Goal: Task Accomplishment & Management: Manage account settings

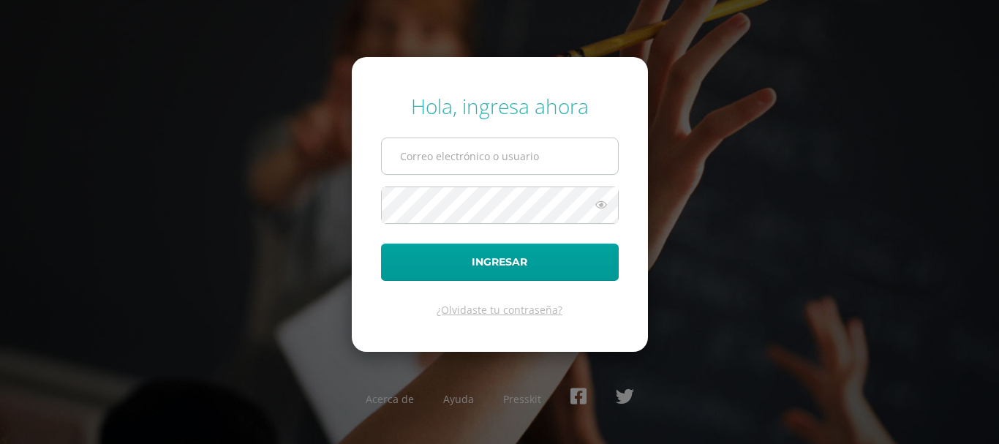
click at [529, 168] on input "text" at bounding box center [500, 156] width 236 height 36
type input "e"
type input "[PERSON_NAME][EMAIL_ADDRESS][DOMAIN_NAME]"
click at [593, 207] on icon at bounding box center [601, 205] width 19 height 18
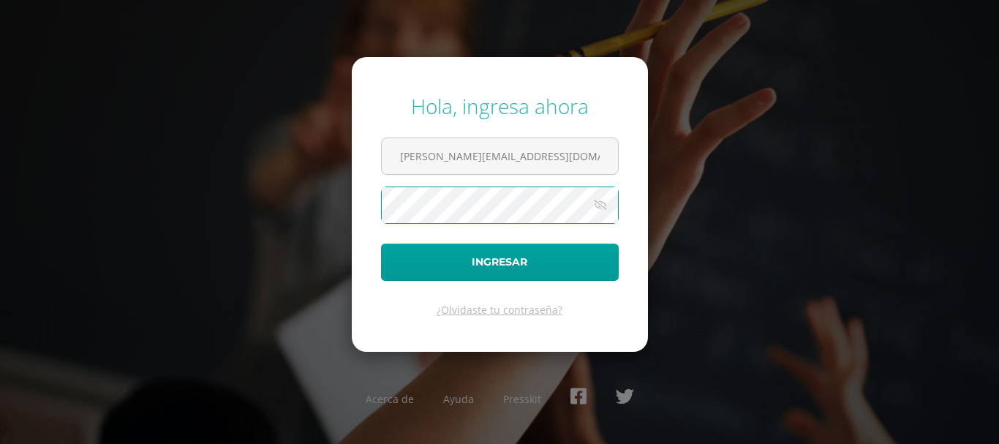
click at [381, 244] on button "Ingresar" at bounding box center [500, 262] width 238 height 37
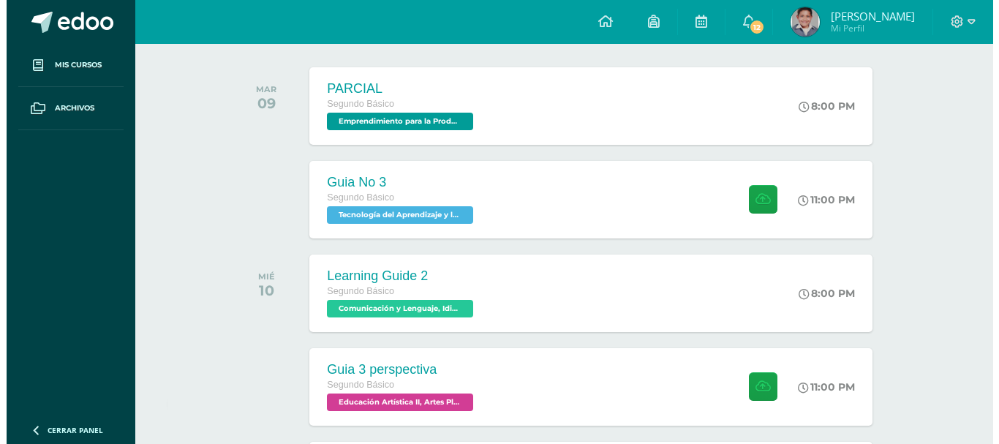
scroll to position [224, 0]
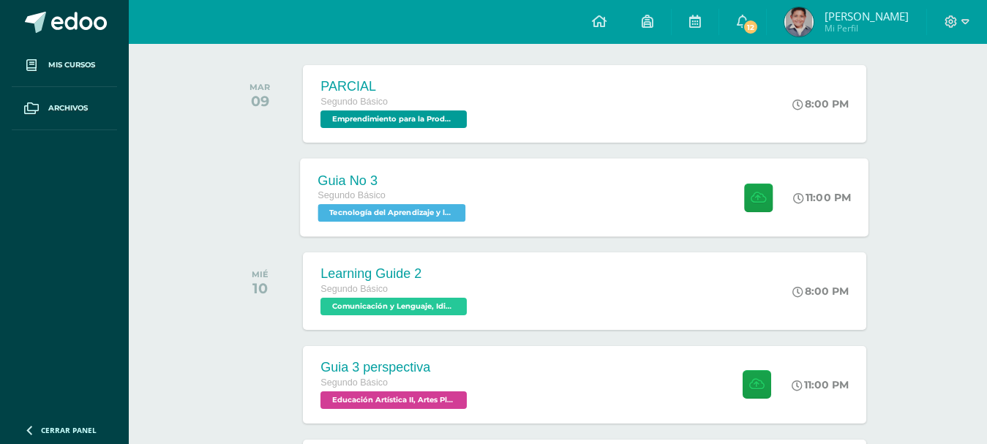
click at [581, 189] on div "Guia No 3 Segundo Básico Tecnología del Aprendizaje y la Comunicación (Informát…" at bounding box center [585, 197] width 568 height 78
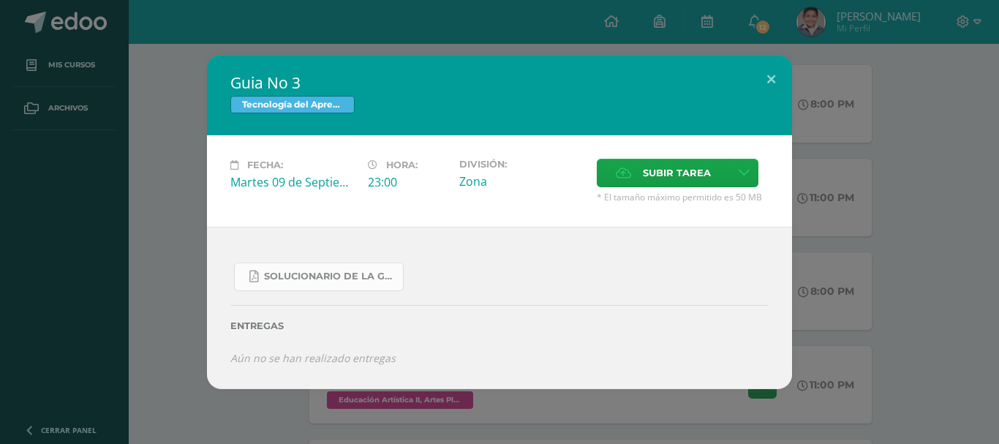
click at [338, 283] on link "SOLUCIONARIO DE LA GUIA 3 FUNCIONES..pdf" at bounding box center [319, 277] width 170 height 29
